Goal: Information Seeking & Learning: Learn about a topic

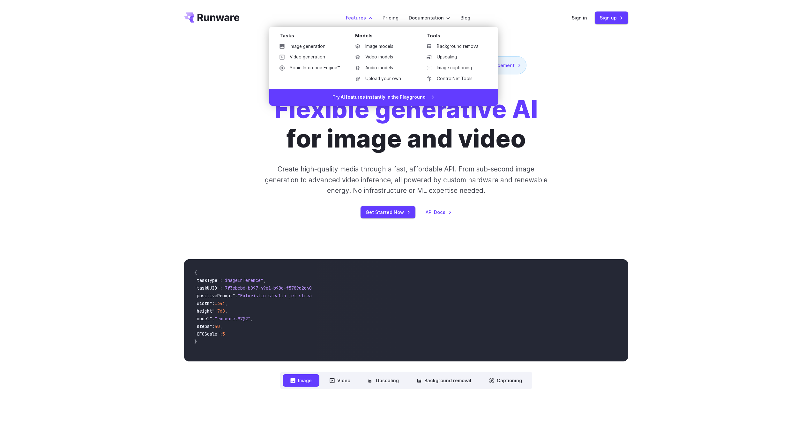
click at [361, 18] on label "Features" at bounding box center [359, 17] width 26 height 7
click at [387, 48] on link "Image models" at bounding box center [383, 47] width 66 height 10
